Goal: Browse casually

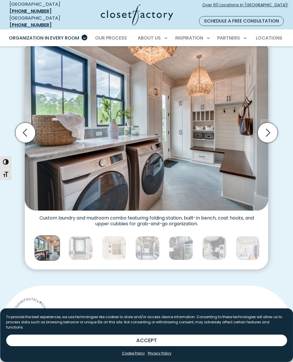
scroll to position [144, 0]
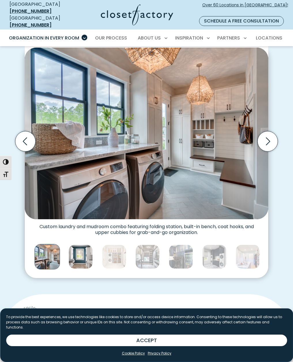
click at [76, 253] on img "Thumbnail Gallery" at bounding box center [81, 257] width 24 height 24
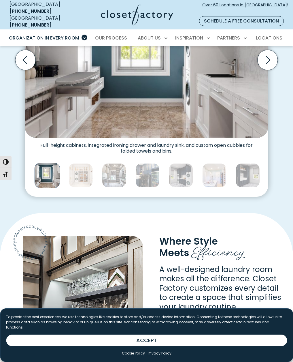
scroll to position [231, 0]
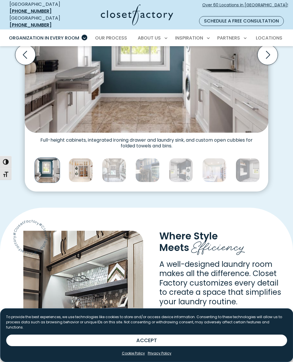
click at [77, 161] on img "Thumbnail Gallery" at bounding box center [81, 170] width 24 height 24
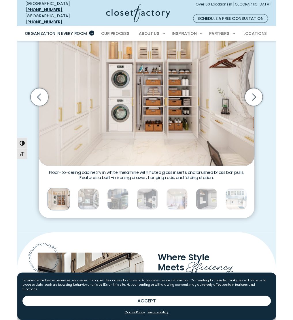
scroll to position [173, 0]
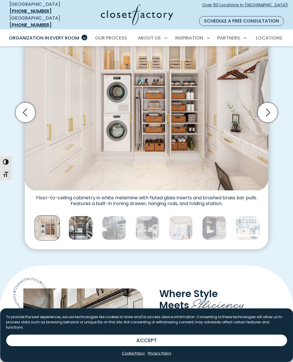
click at [78, 225] on img "Thumbnail Gallery" at bounding box center [81, 228] width 24 height 24
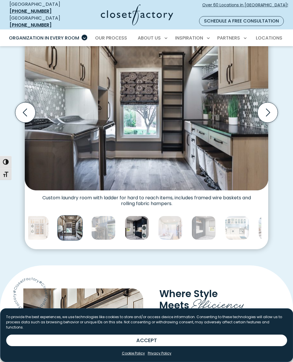
drag, startPoint x: 104, startPoint y: 214, endPoint x: 127, endPoint y: 222, distance: 23.9
click at [127, 222] on img "Thumbnail Gallery" at bounding box center [137, 228] width 24 height 24
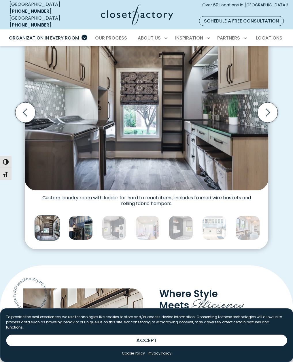
click at [86, 221] on img "Thumbnail Gallery" at bounding box center [81, 228] width 24 height 24
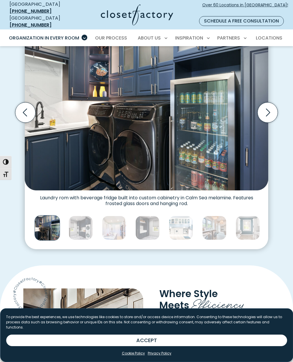
click at [102, 217] on div "Thumbnail Gallery" at bounding box center [80, 227] width 841 height 29
click at [89, 222] on img "Thumbnail Gallery" at bounding box center [81, 228] width 24 height 24
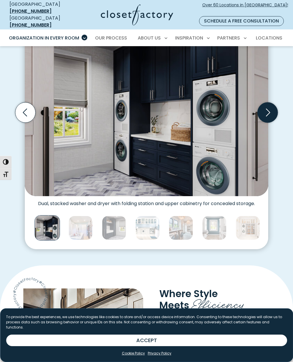
click at [263, 112] on icon "Next slide" at bounding box center [268, 112] width 20 height 20
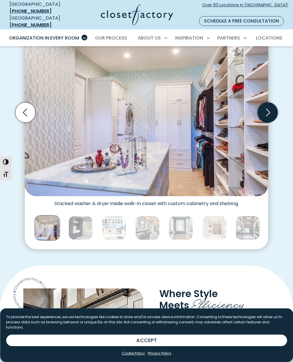
click at [263, 112] on icon "Next slide" at bounding box center [268, 112] width 20 height 20
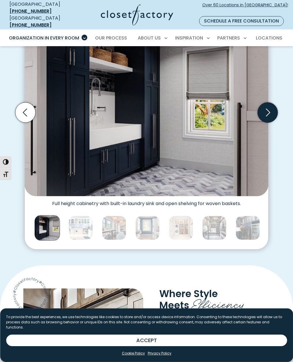
click at [260, 102] on icon "Next slide" at bounding box center [268, 112] width 20 height 20
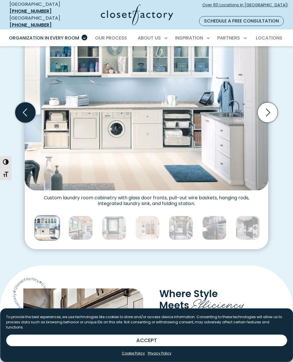
click at [22, 113] on icon "Previous slide" at bounding box center [25, 112] width 20 height 20
